Goal: Task Accomplishment & Management: Manage account settings

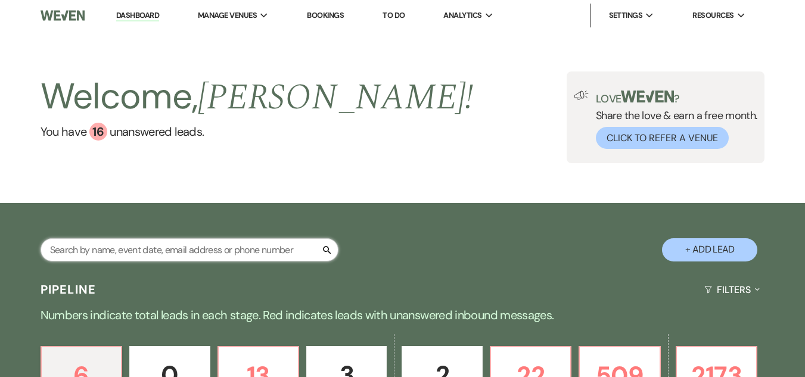
drag, startPoint x: 113, startPoint y: 264, endPoint x: 109, endPoint y: 255, distance: 10.2
click at [109, 255] on input "text" at bounding box center [190, 249] width 298 height 23
type input "mccoy"
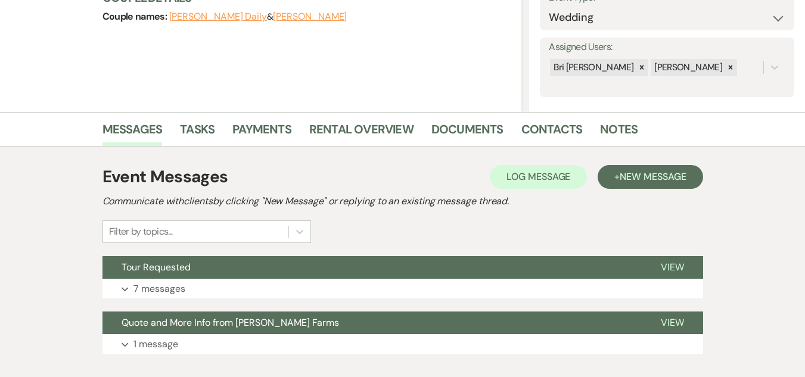
scroll to position [259, 0]
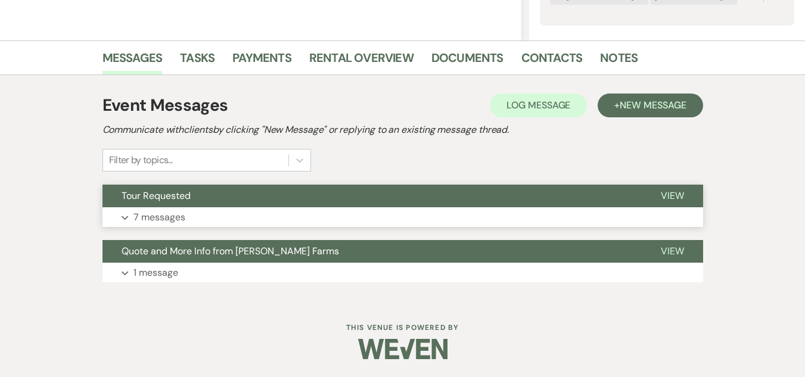
click at [378, 200] on button "Tour Requested" at bounding box center [372, 196] width 539 height 23
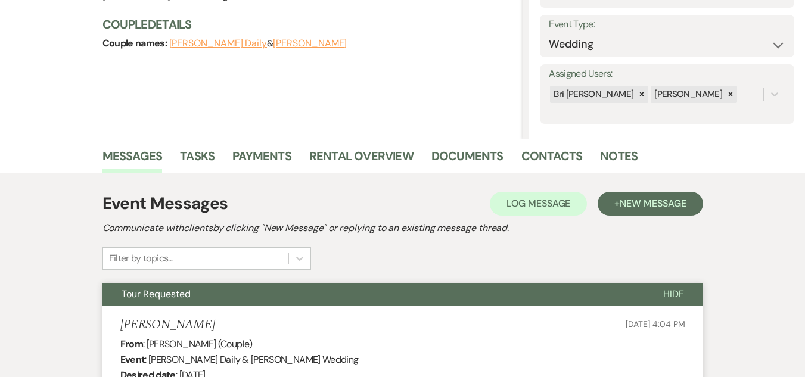
scroll to position [0, 0]
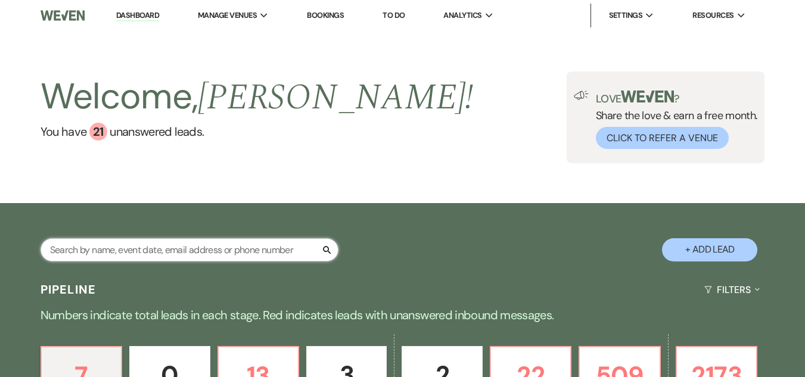
click at [172, 246] on input "text" at bounding box center [190, 249] width 298 height 23
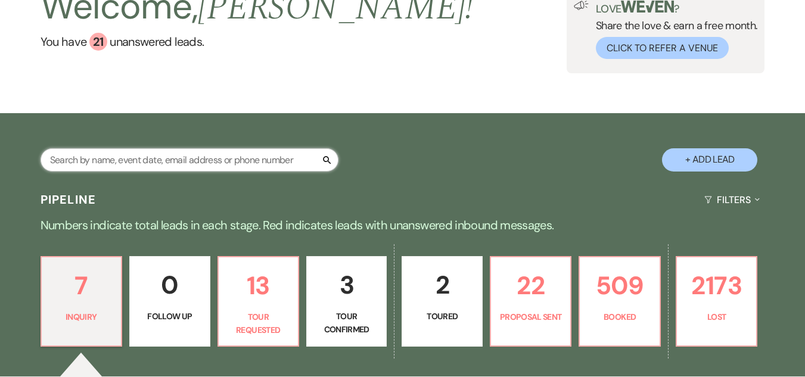
scroll to position [100, 0]
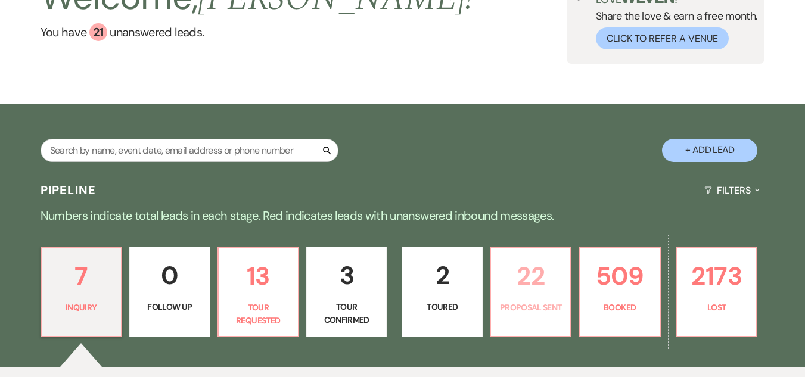
click at [524, 294] on p "22" at bounding box center [530, 276] width 65 height 40
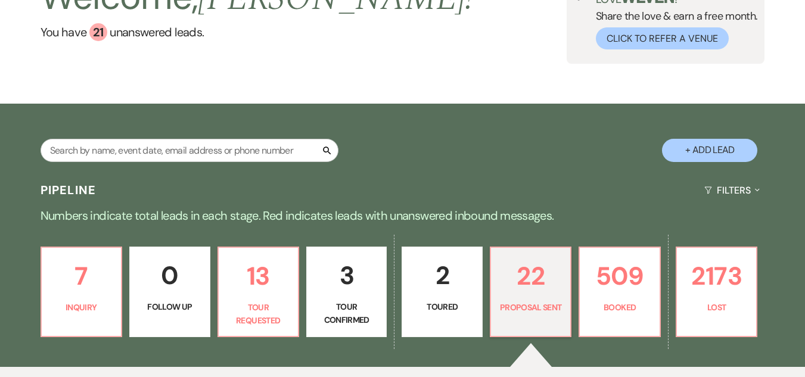
select select "6"
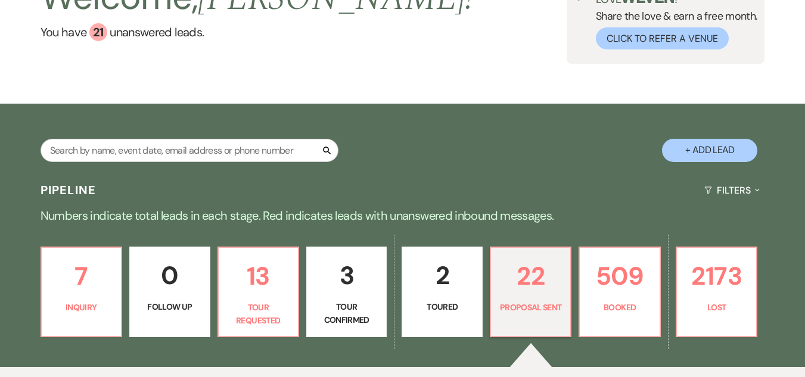
select select "6"
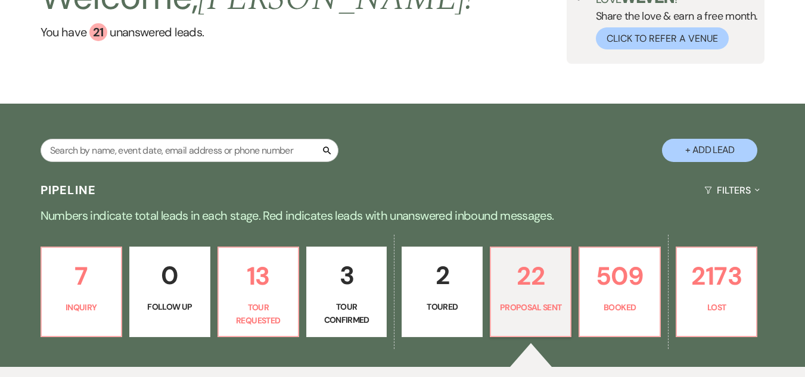
select select "6"
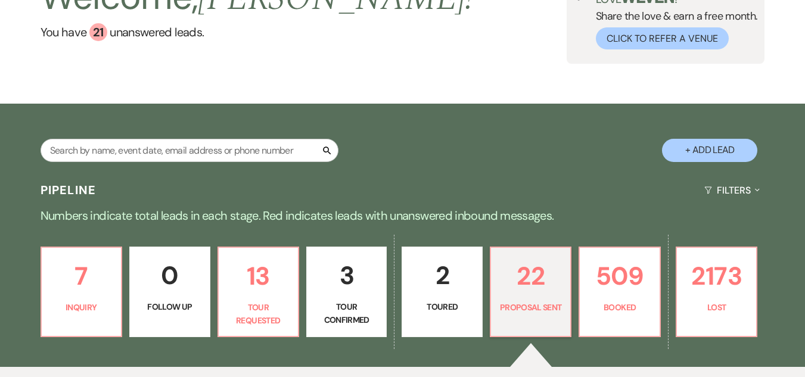
select select "6"
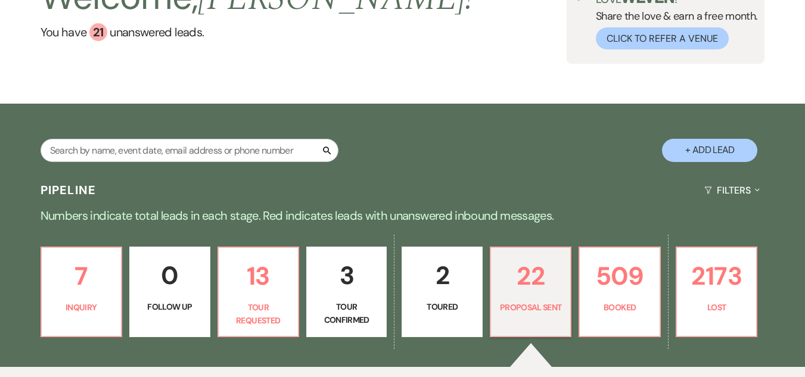
select select "6"
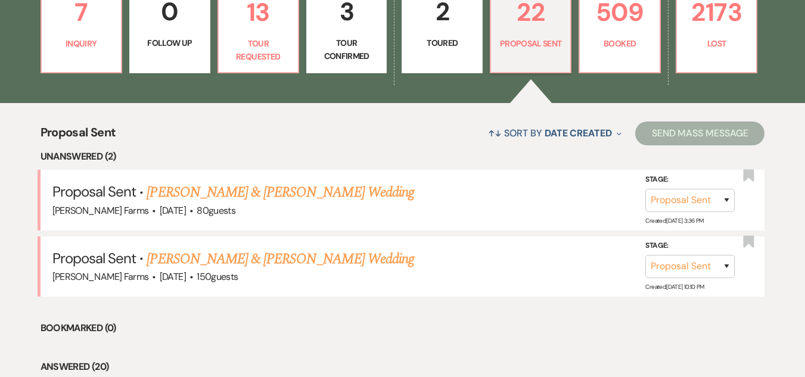
scroll to position [393, 0]
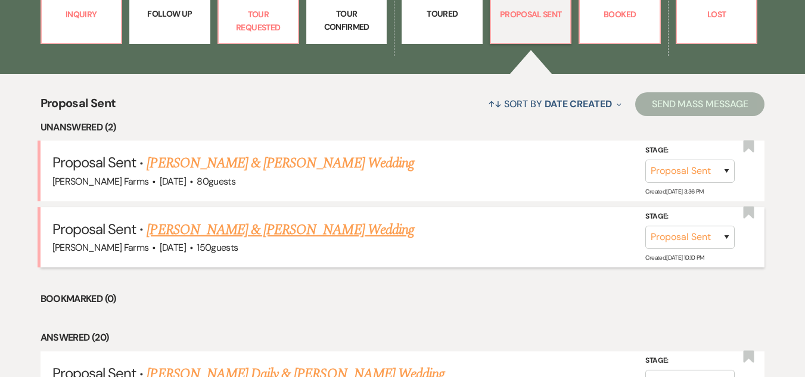
click at [278, 227] on link "Jordan Ewbank & Julianne M Bonsaver's Wedding" at bounding box center [280, 229] width 267 height 21
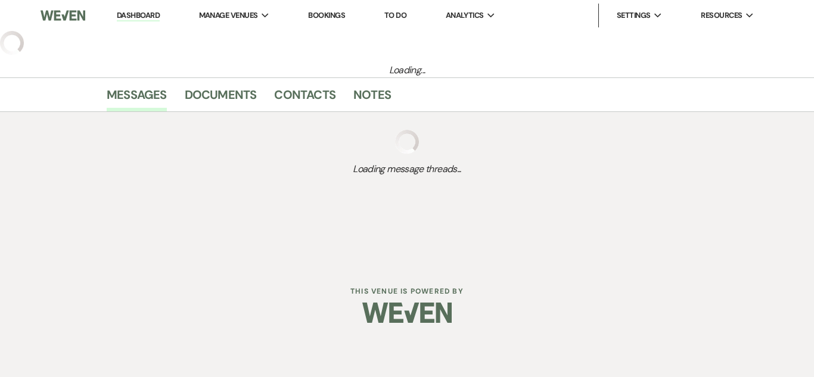
select select "6"
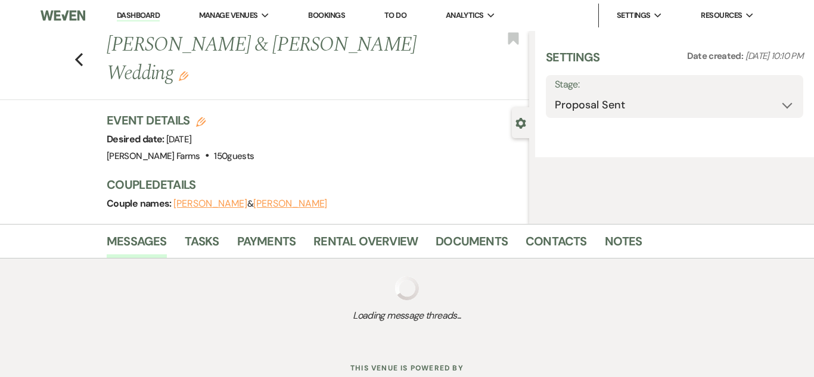
select select "5"
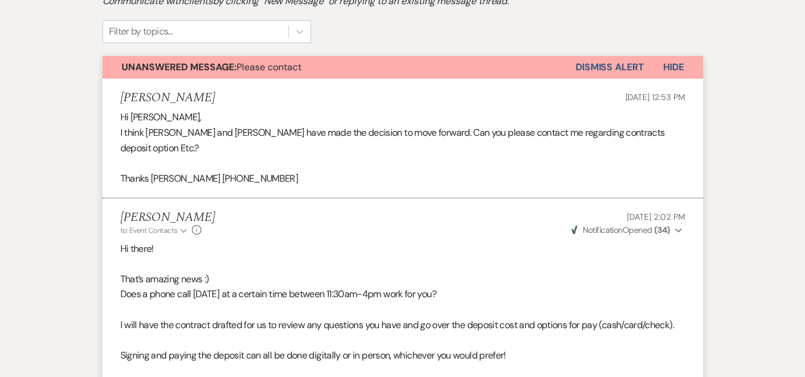
scroll to position [374, 0]
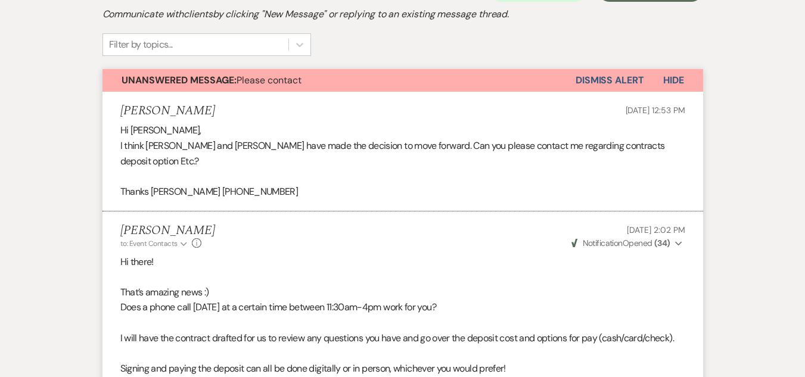
click at [625, 80] on button "Dismiss Alert" at bounding box center [610, 80] width 69 height 23
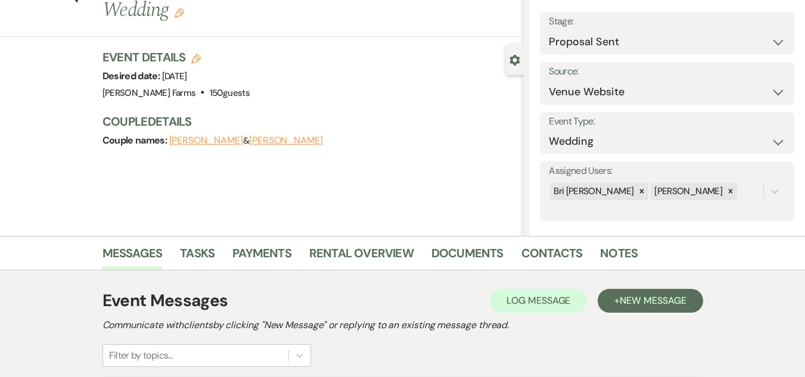
scroll to position [55, 0]
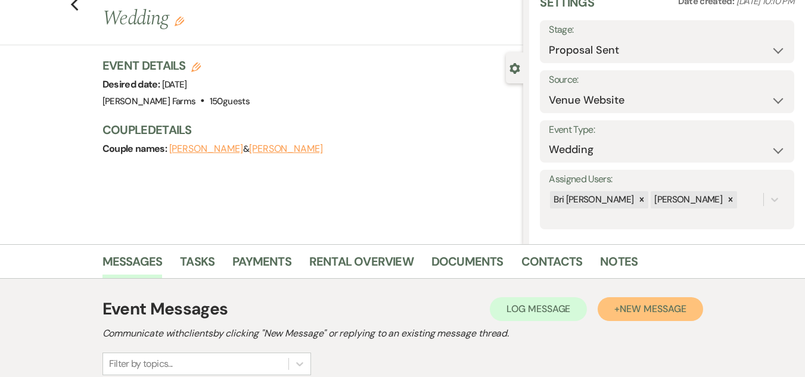
click at [635, 320] on button "+ New Message" at bounding box center [650, 309] width 105 height 24
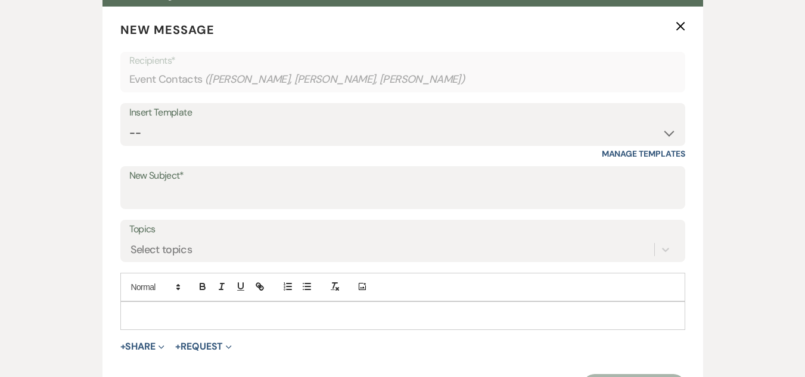
scroll to position [475, 0]
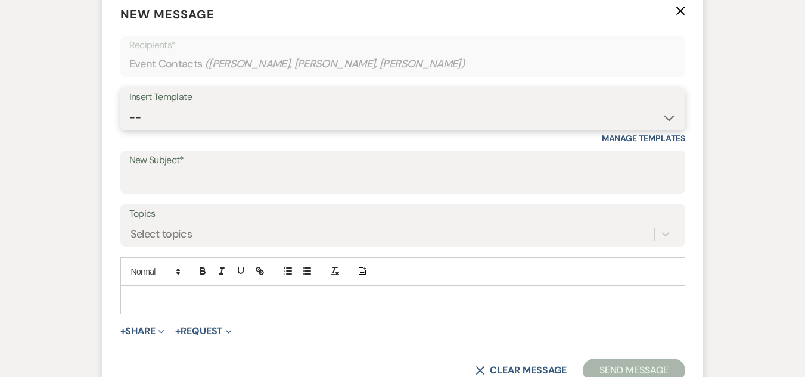
click at [389, 113] on select "-- Tour Request Response Follow Up Contract (Pre-Booked Leads) Weven Planning P…" at bounding box center [402, 117] width 547 height 23
select select "4589"
click at [129, 106] on select "-- Tour Request Response Follow Up Contract (Pre-Booked Leads) Weven Planning P…" at bounding box center [402, 117] width 547 height 23
type input "Quote and More Info from [PERSON_NAME] Farms"
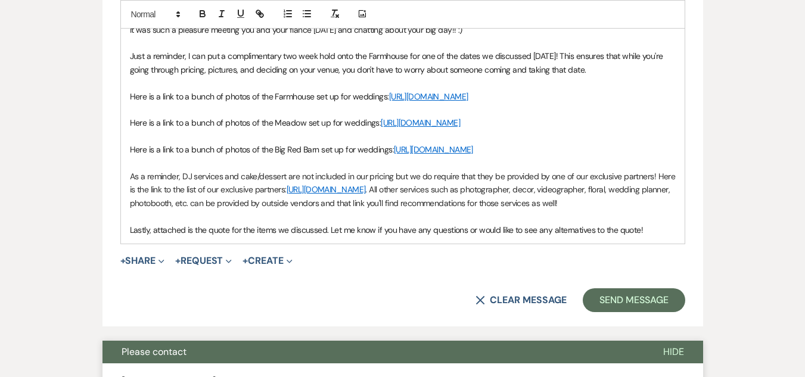
scroll to position [767, 0]
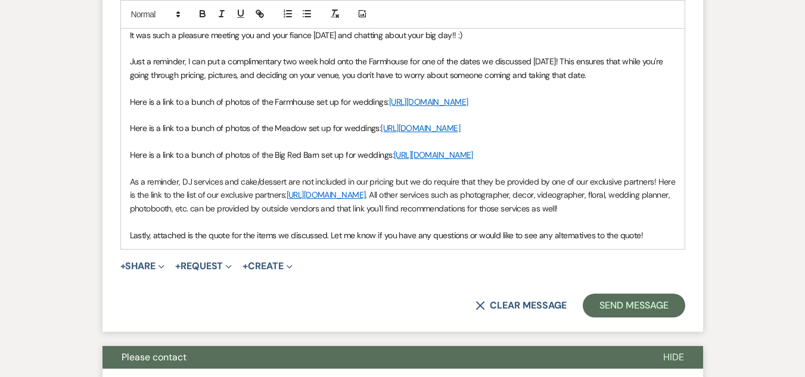
click at [389, 107] on link "https://www.dropbox.com/scl/fo/qf0zlxghn8xspd5kpre2q/ALAJWWBx84SuzVmgwVPKPjw?rl…" at bounding box center [428, 102] width 79 height 11
click at [315, 151] on link "https://www.dropbox.com/scl/fo/qf0zlxghn8xspd5kpre2q/ALAJWWBx84SuzVmgwVPKPjw?rl…" at bounding box center [277, 151] width 75 height 15
